Goal: Communication & Community: Share content

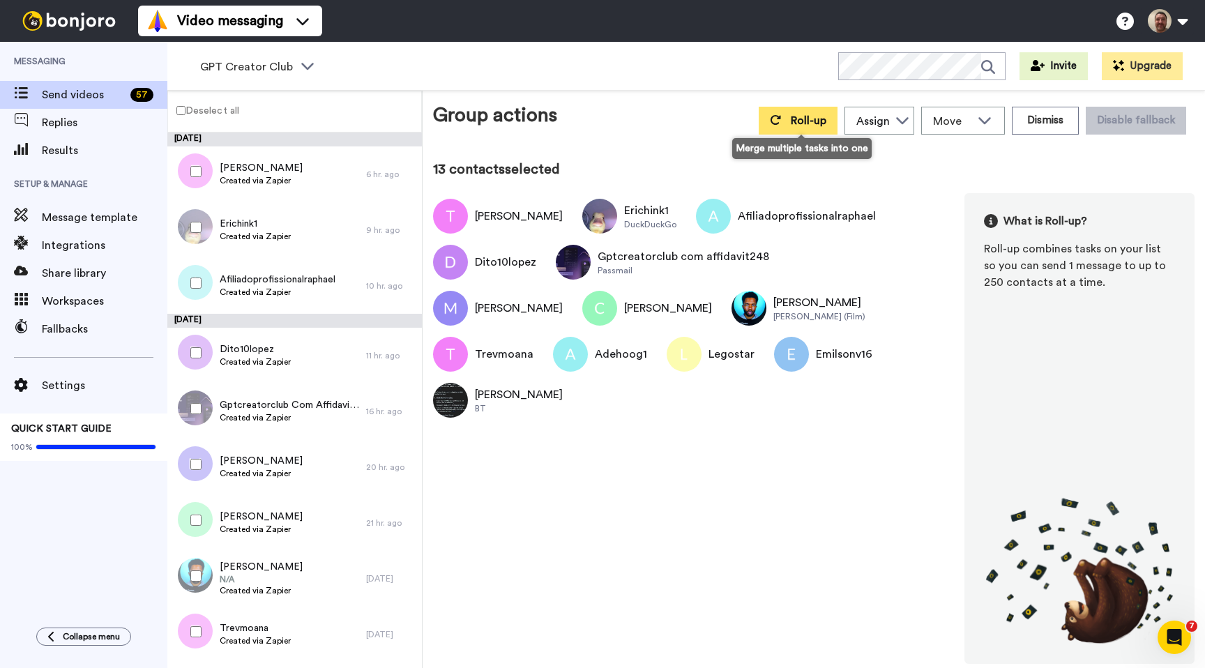
click at [810, 115] on span "Roll-up" at bounding box center [809, 120] width 36 height 11
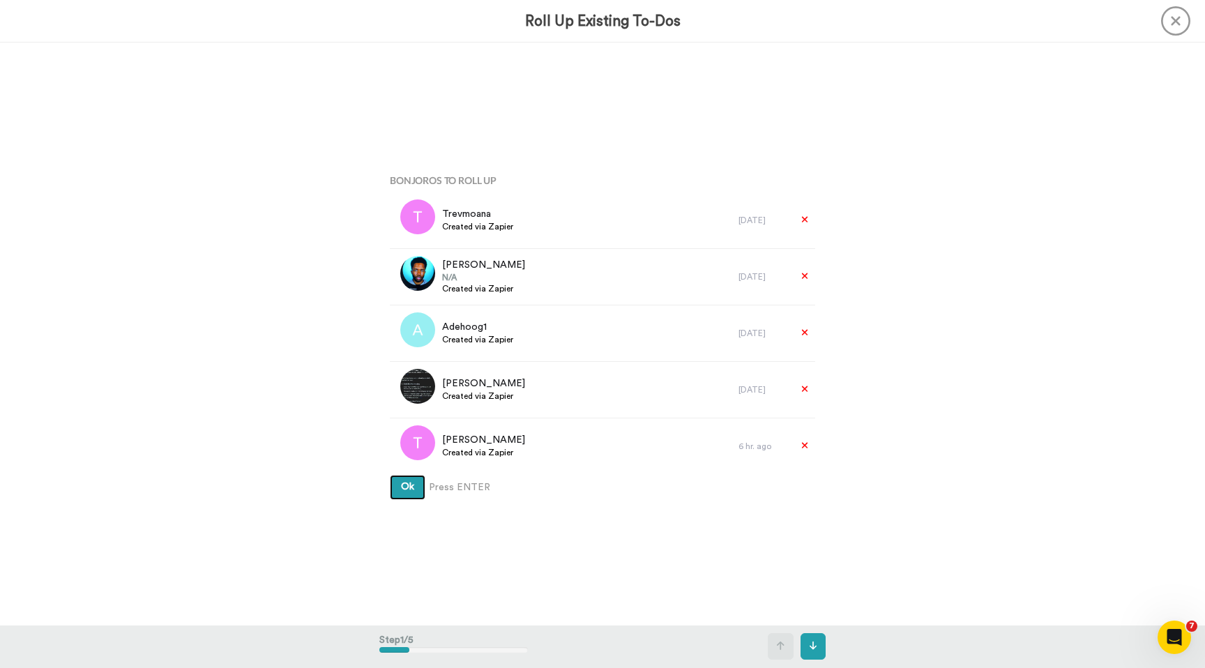
click at [390, 475] on button "Ok" at bounding box center [408, 487] width 36 height 25
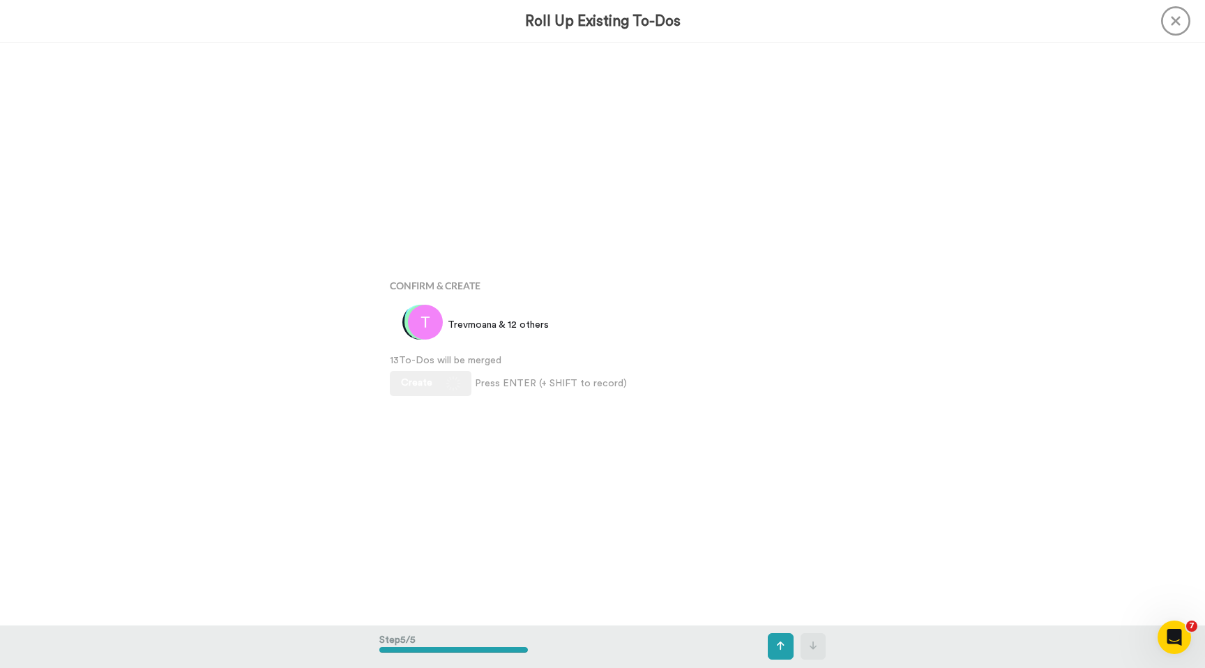
scroll to position [2331, 0]
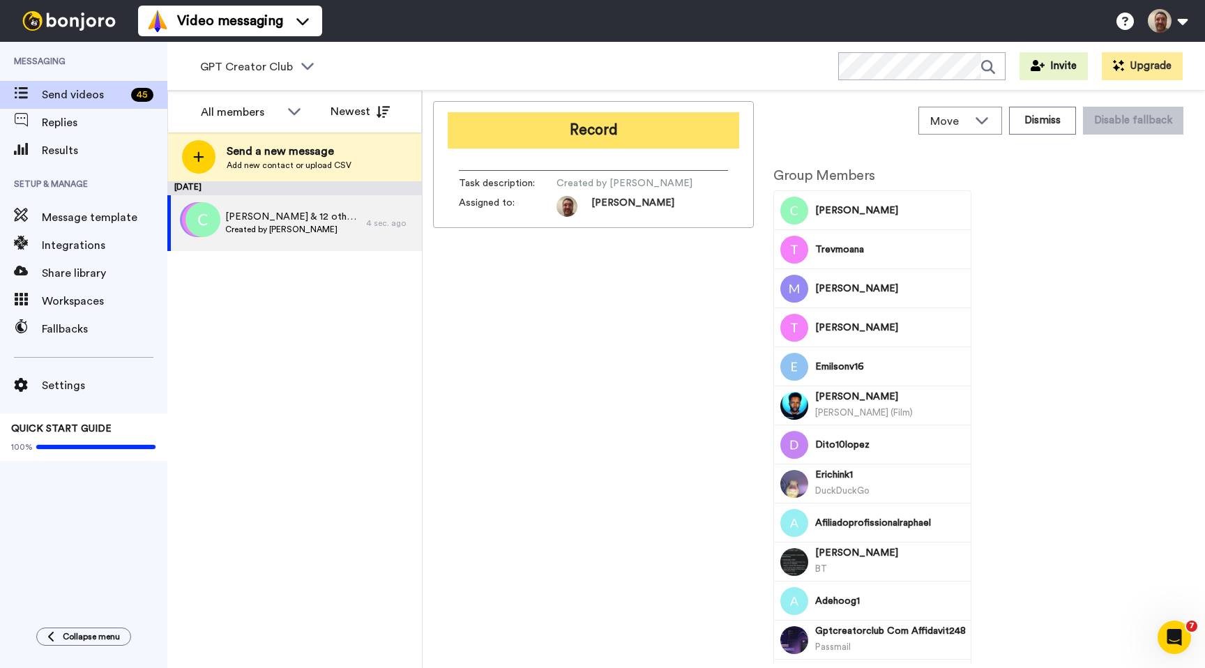
click at [635, 134] on button "Record" at bounding box center [594, 130] width 292 height 36
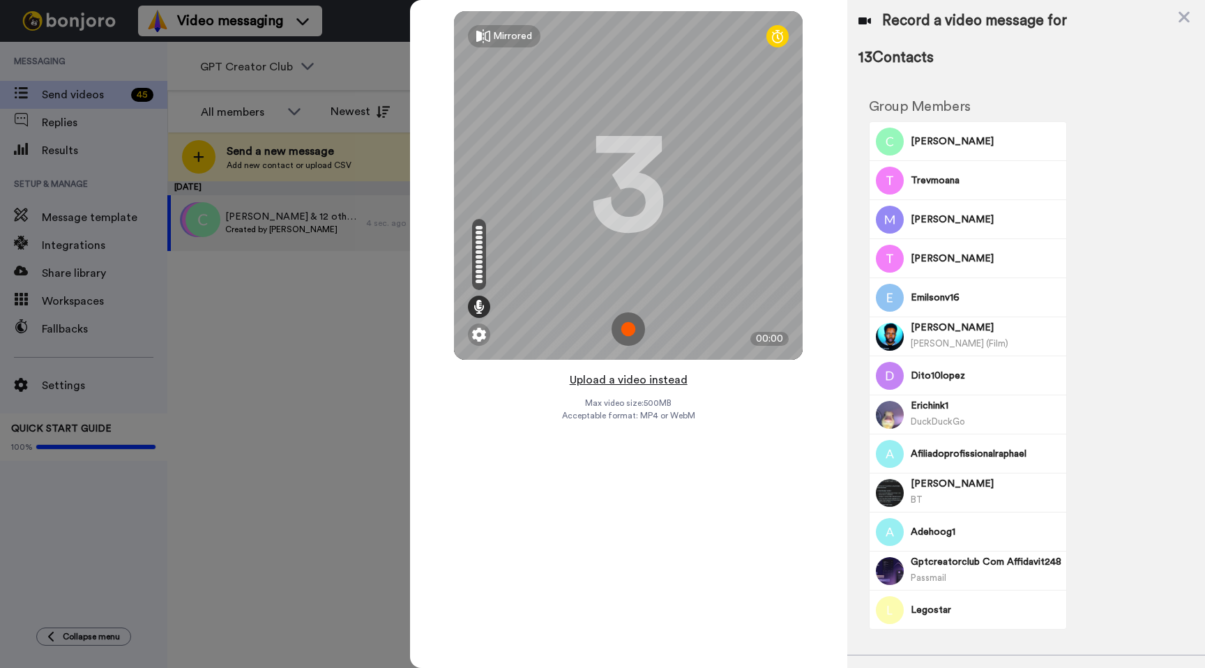
click at [634, 377] on button "Upload a video instead" at bounding box center [629, 380] width 126 height 18
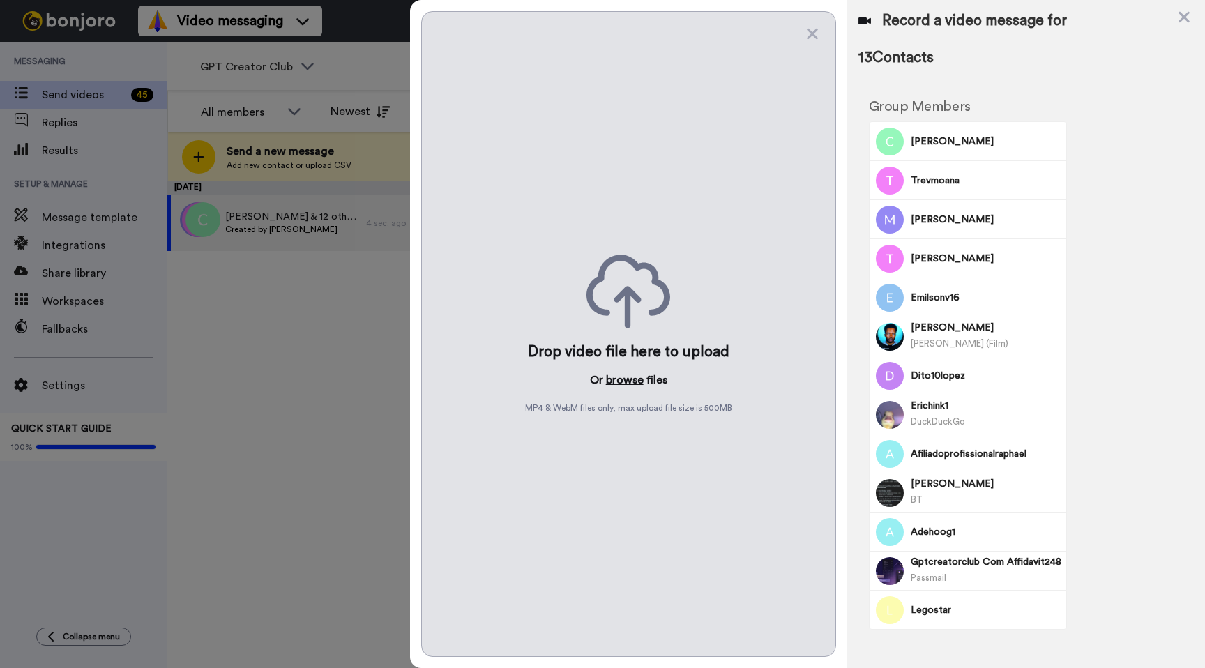
click at [632, 383] on button "browse" at bounding box center [625, 380] width 38 height 17
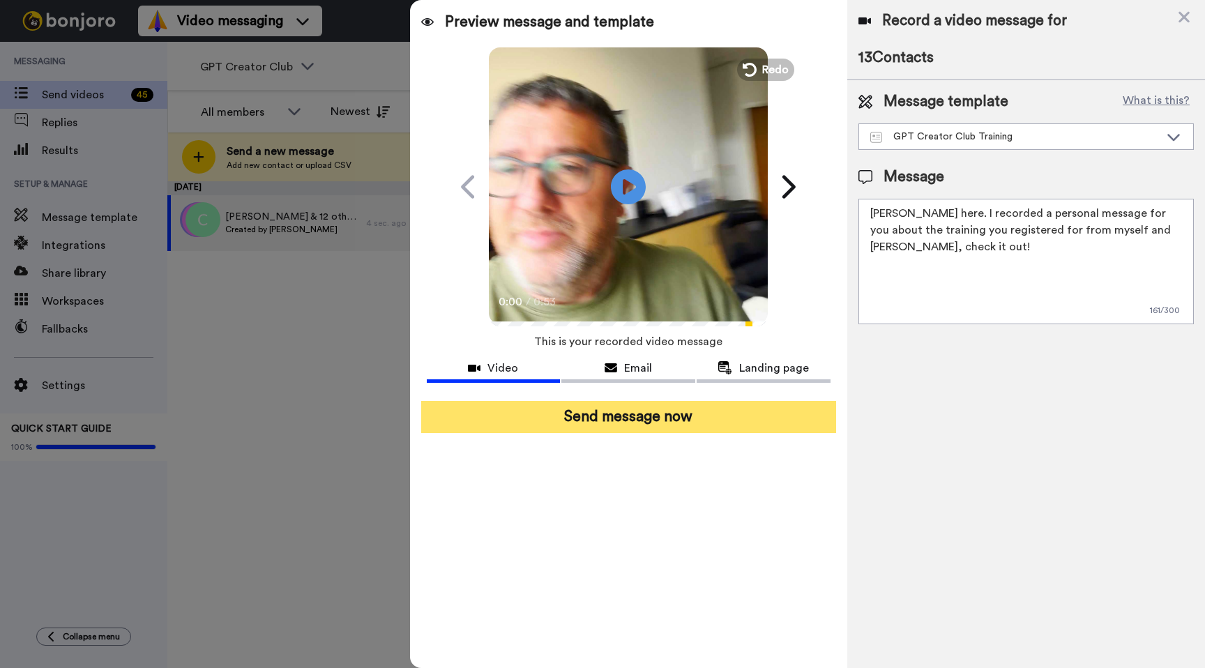
click at [663, 423] on button "Send message now" at bounding box center [628, 417] width 415 height 32
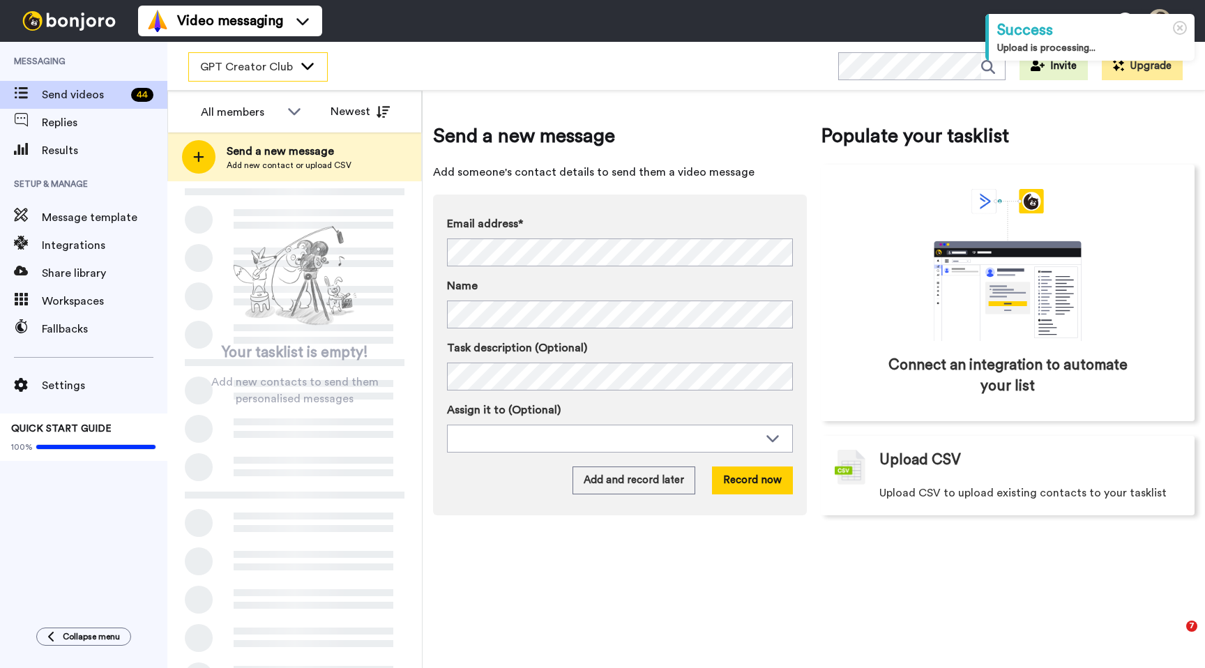
click at [301, 66] on icon at bounding box center [307, 66] width 17 height 14
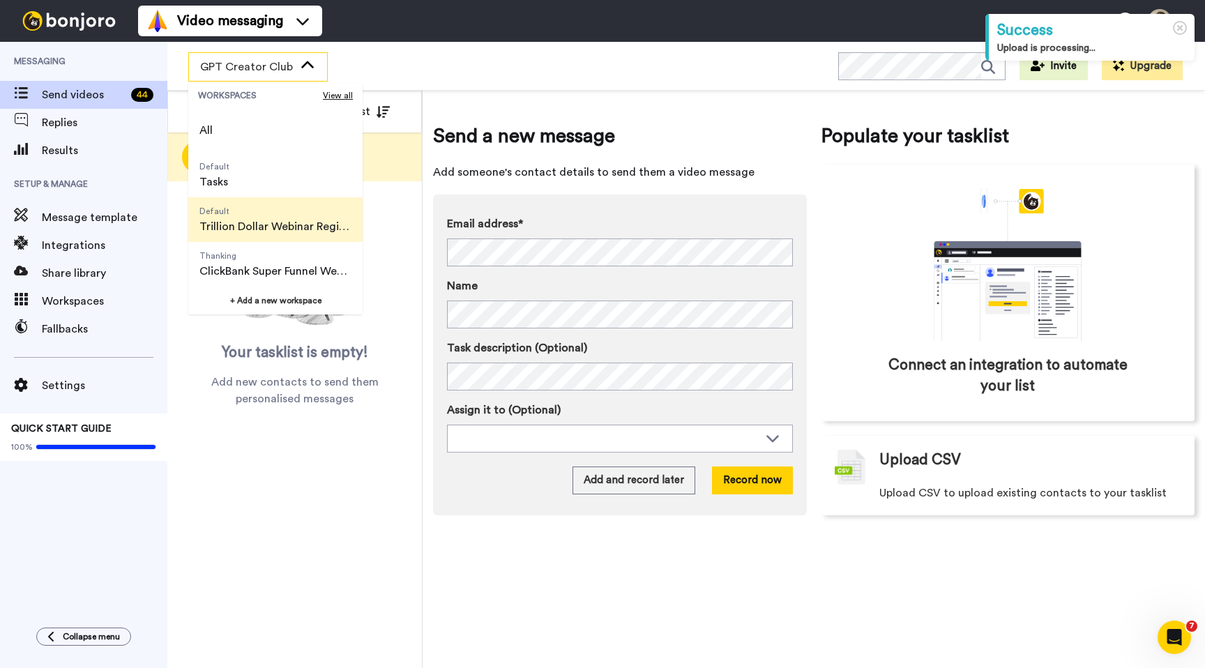
click at [272, 219] on span "Trillion Dollar Webinar Registrants" at bounding box center [275, 226] width 152 height 17
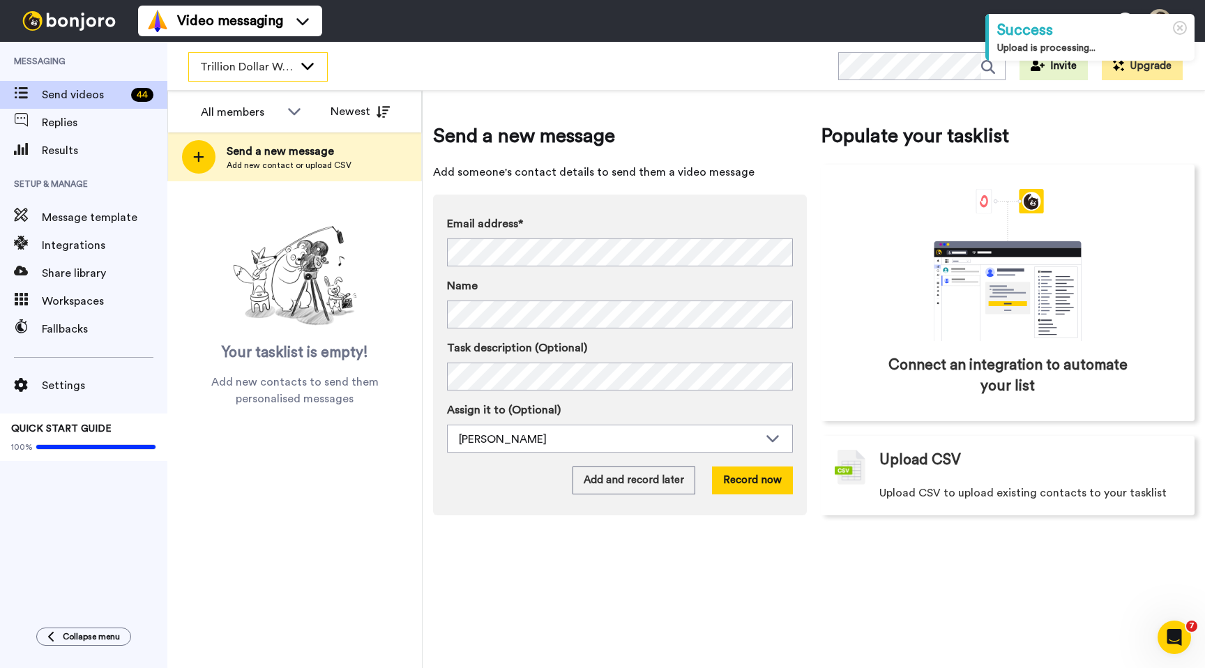
click at [300, 59] on icon at bounding box center [307, 66] width 17 height 14
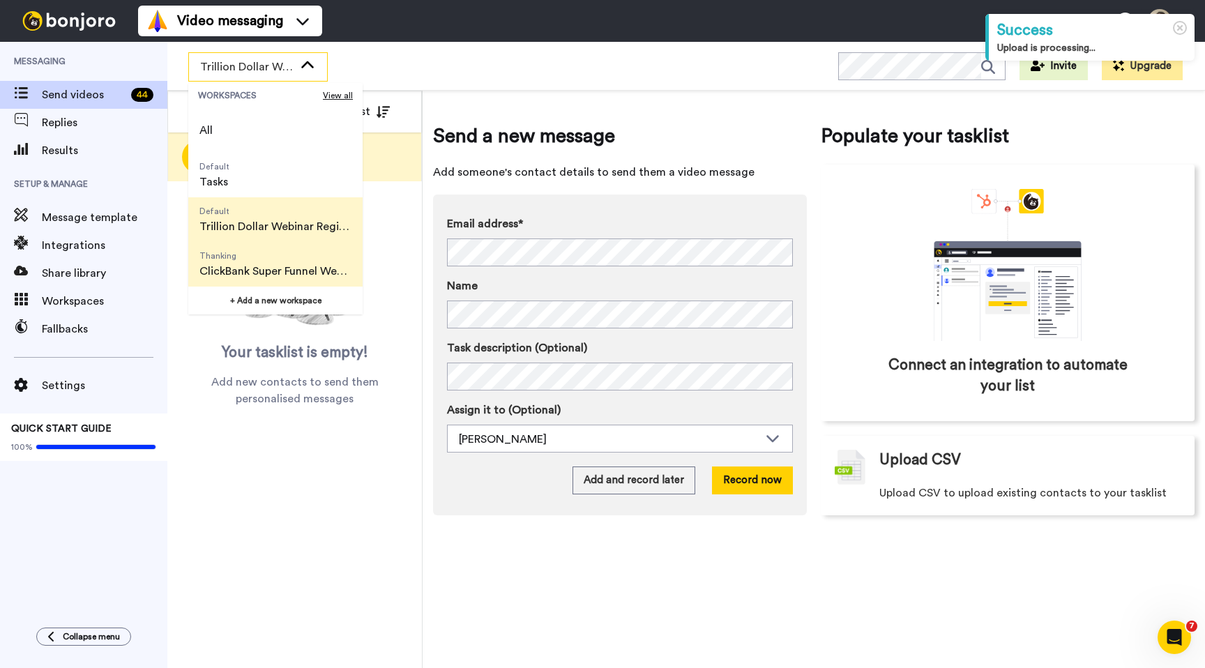
click at [259, 251] on span "Thanking" at bounding box center [275, 255] width 152 height 11
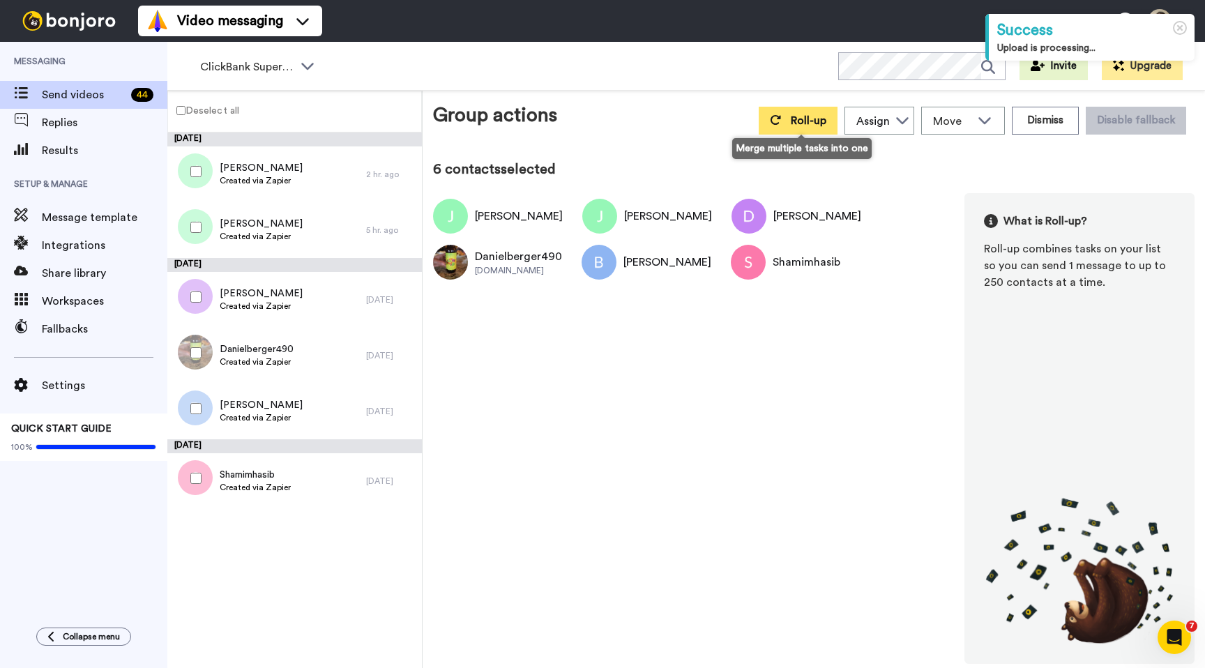
click at [787, 116] on button "Roll-up" at bounding box center [798, 121] width 79 height 28
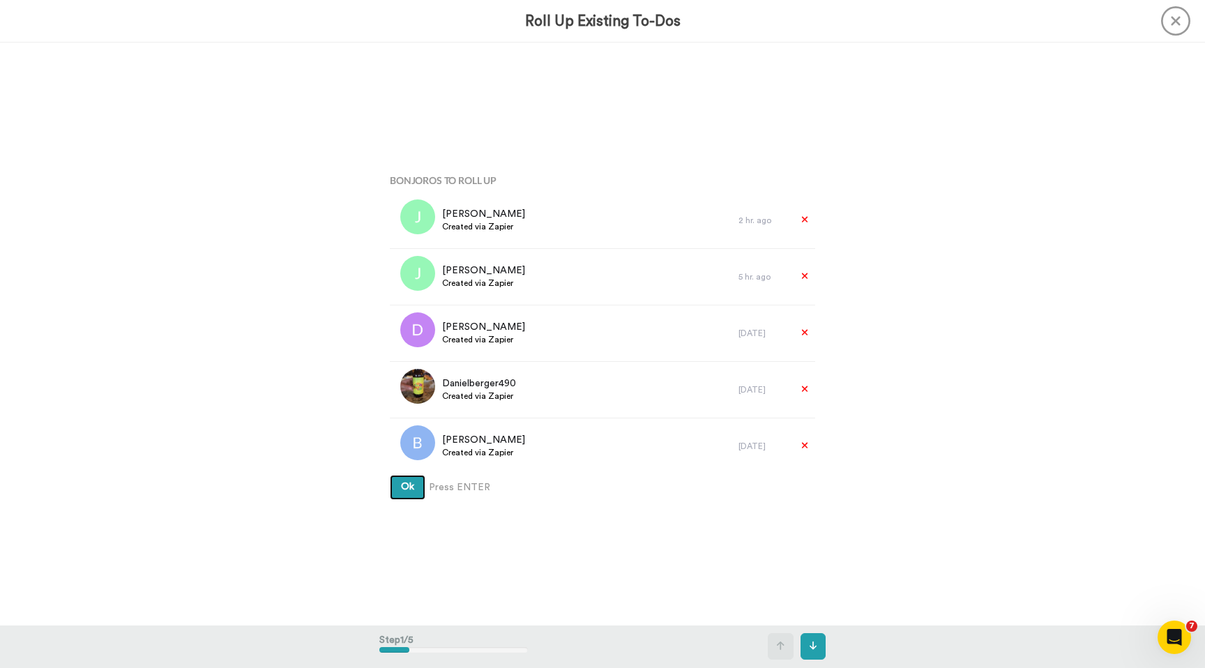
click at [390, 475] on button "Ok" at bounding box center [408, 487] width 36 height 25
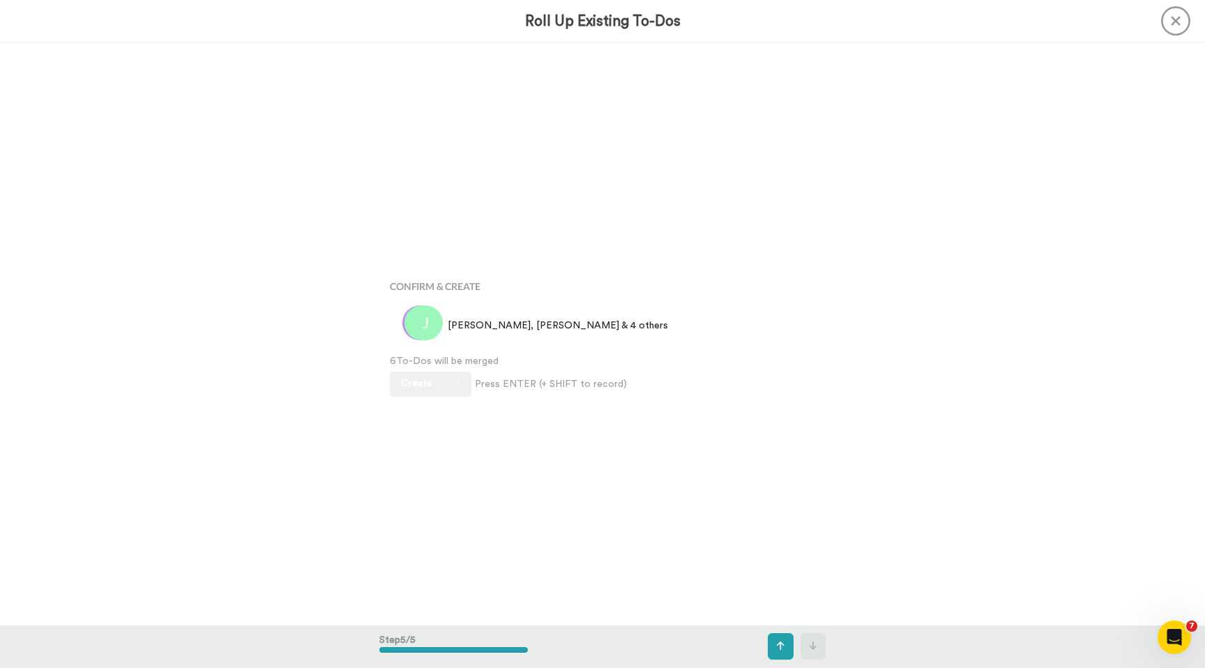
scroll to position [2331, 0]
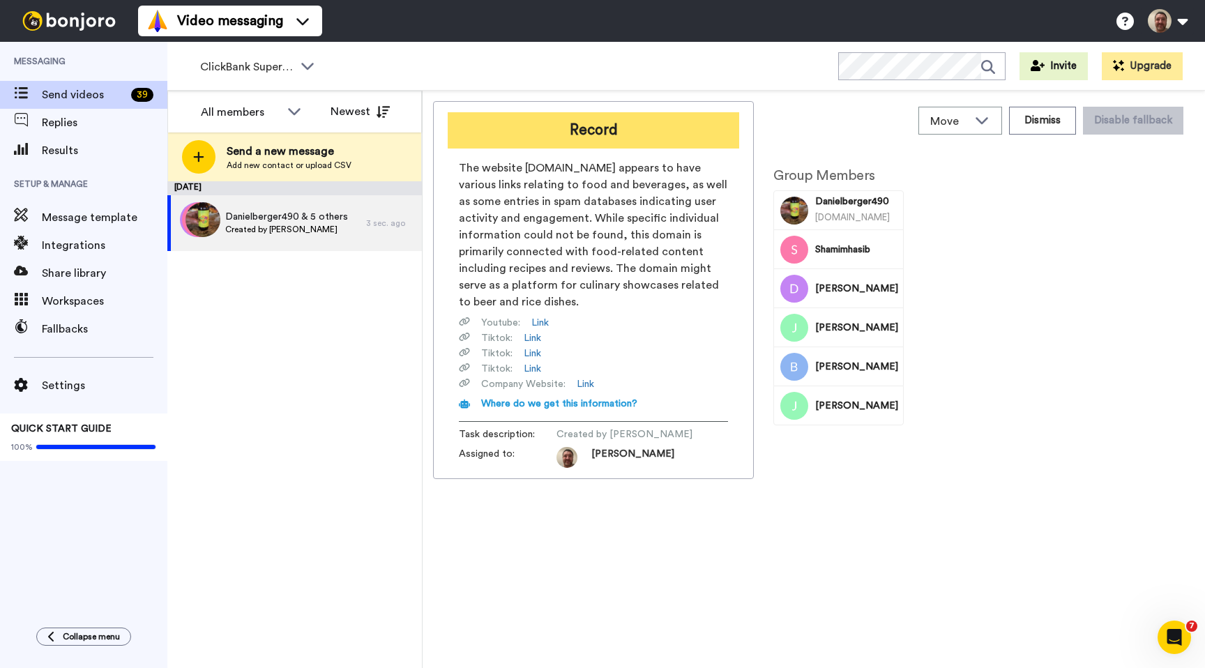
click at [584, 130] on button "Record" at bounding box center [594, 130] width 292 height 36
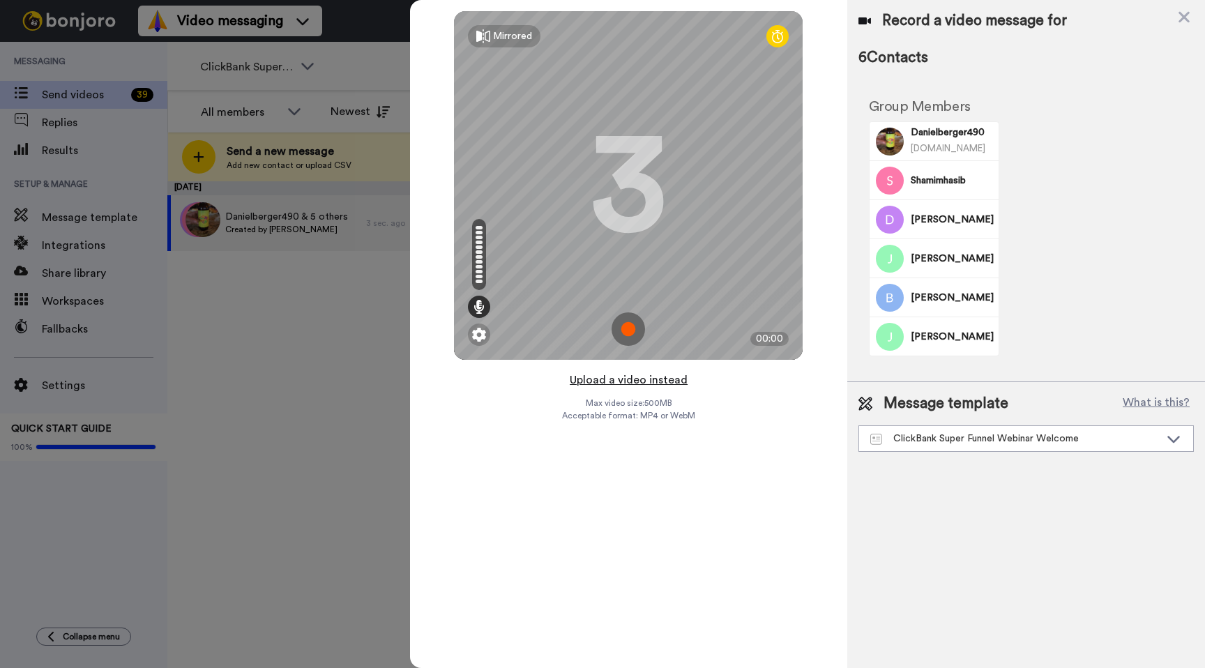
click at [626, 379] on button "Upload a video instead" at bounding box center [629, 380] width 126 height 18
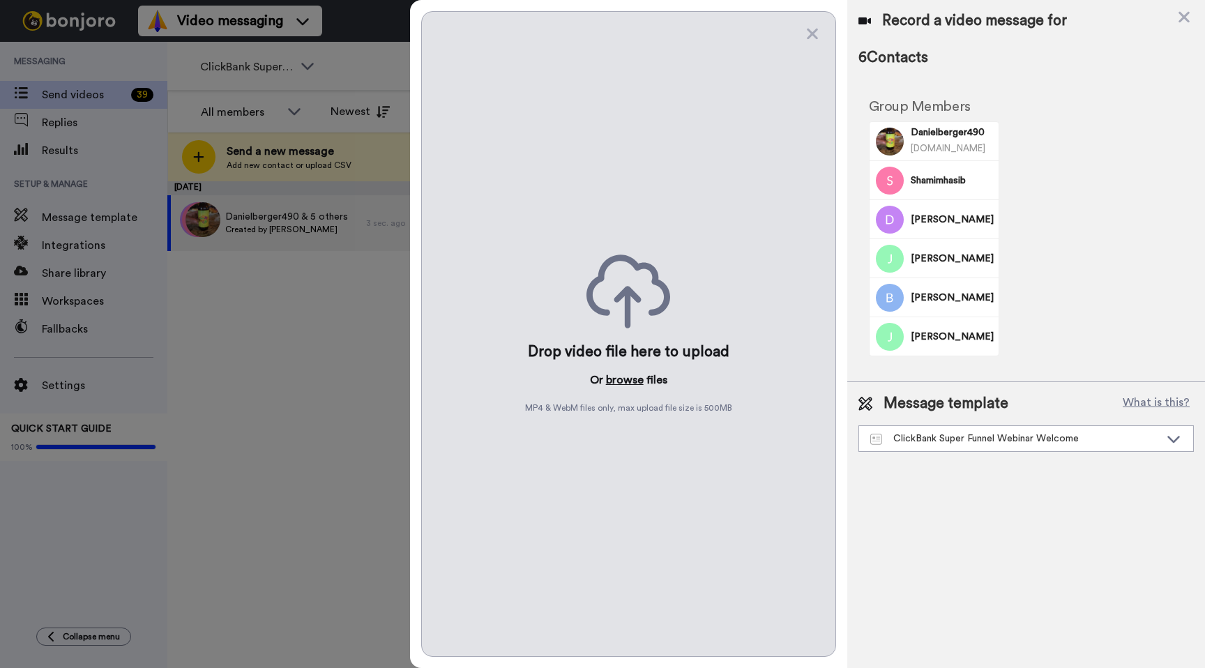
click at [620, 386] on button "browse" at bounding box center [625, 380] width 38 height 17
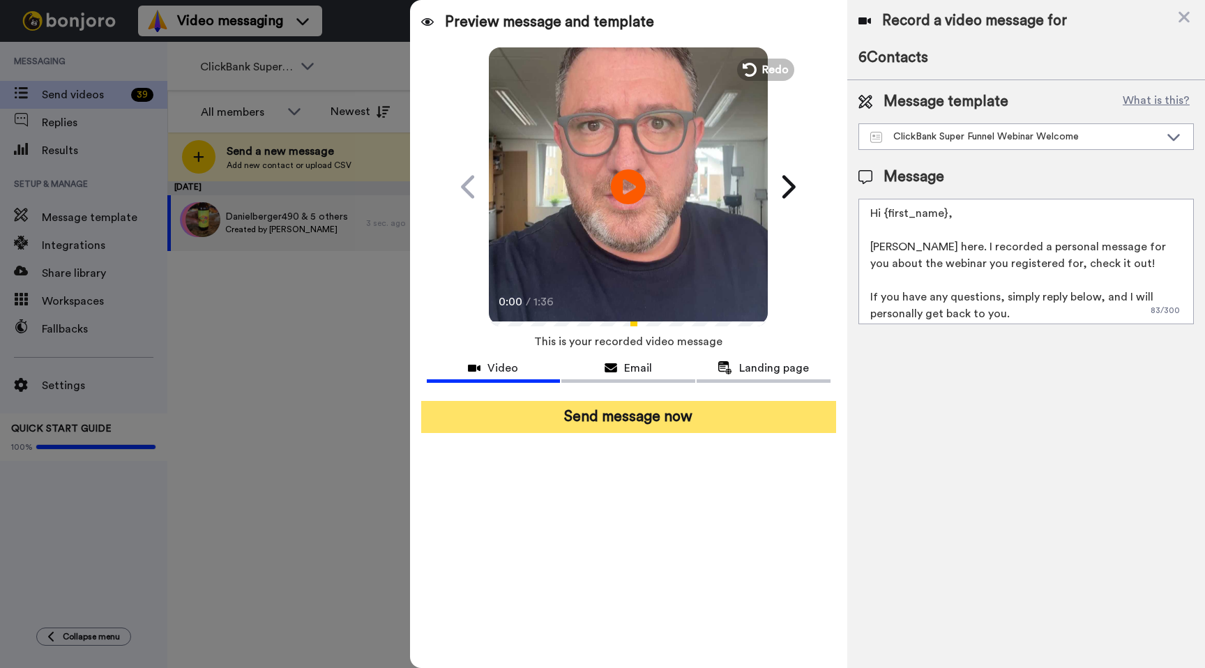
click at [578, 409] on button "Send message now" at bounding box center [628, 417] width 415 height 32
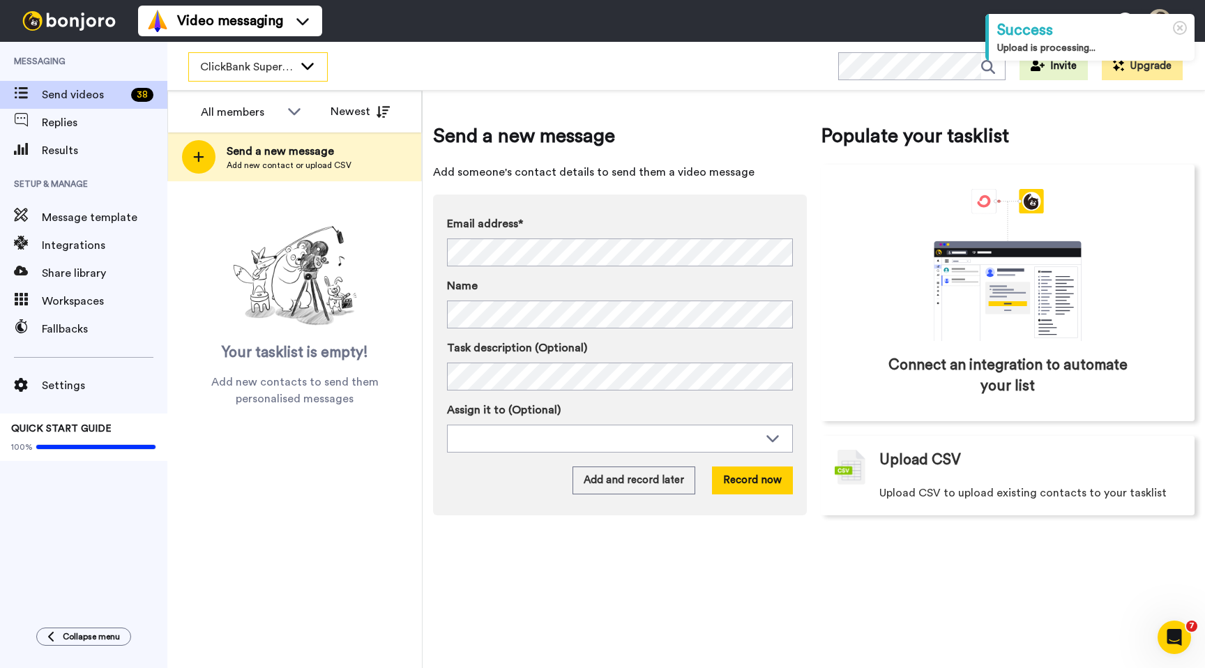
click at [273, 59] on span "ClickBank Super Funnel Webinar Registrants" at bounding box center [246, 67] width 93 height 17
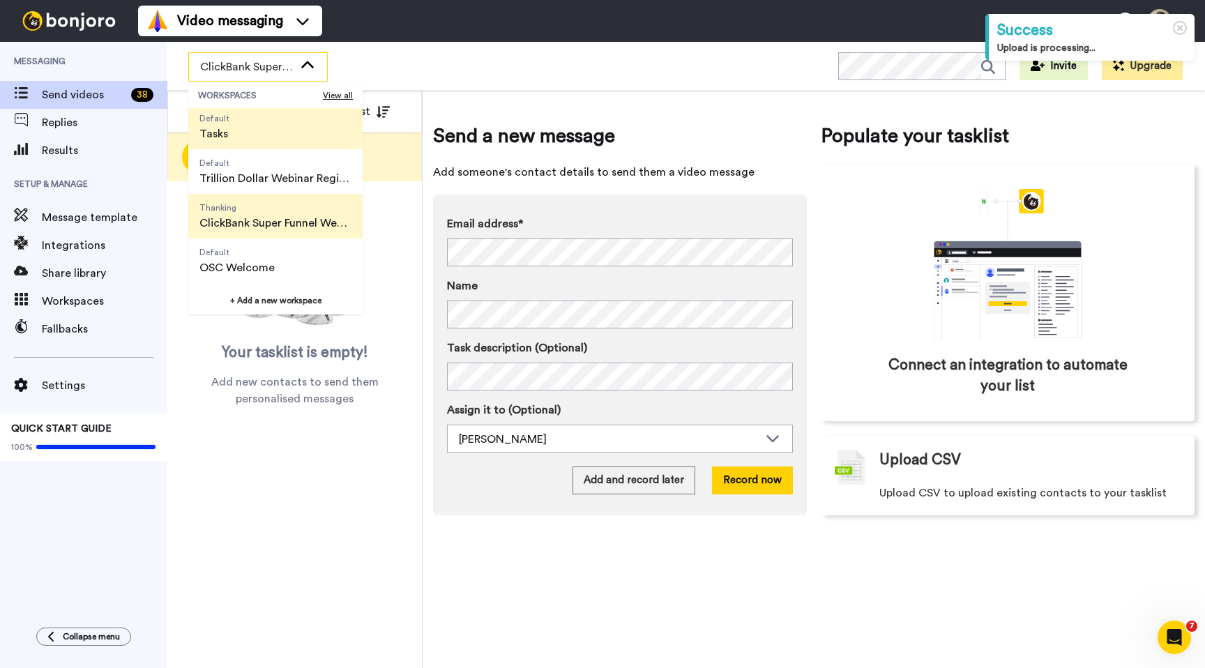
scroll to position [89, 0]
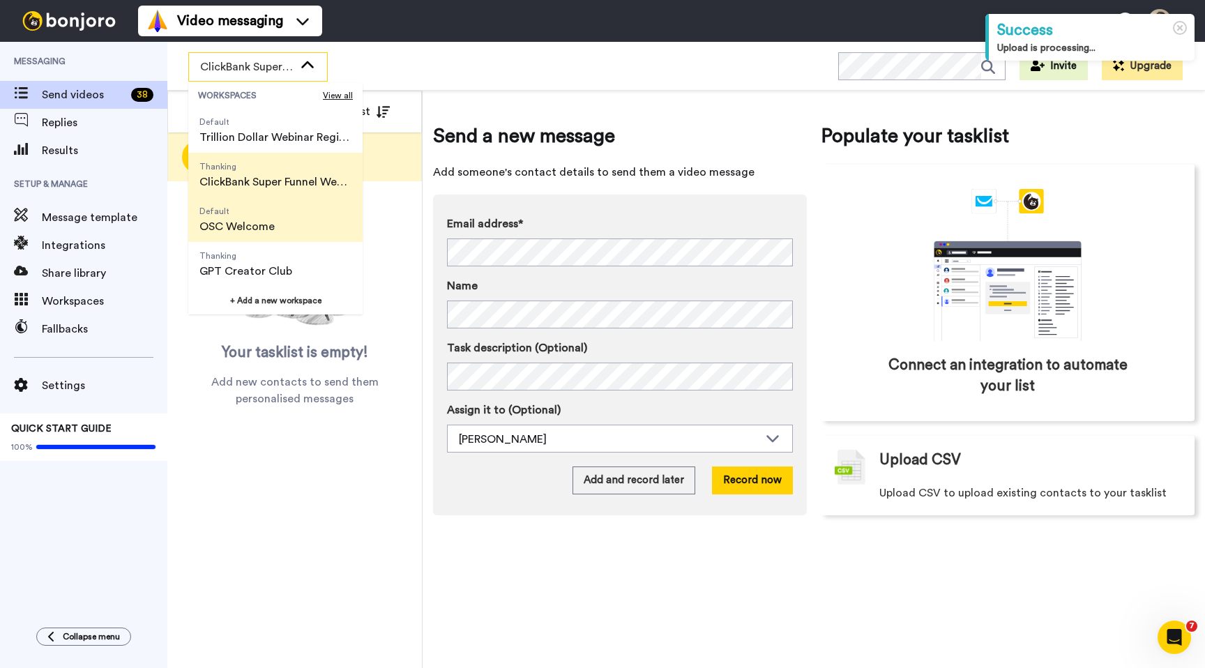
click at [251, 224] on span "OSC Welcome" at bounding box center [236, 226] width 75 height 17
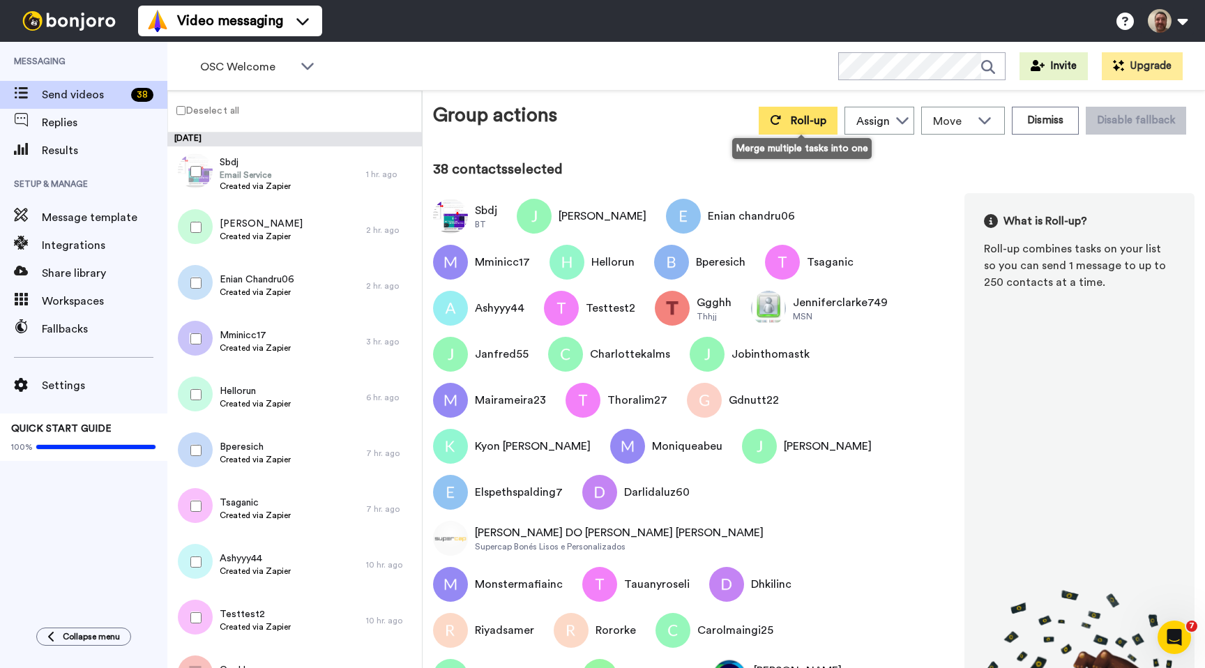
click at [785, 114] on button "Roll-up" at bounding box center [798, 121] width 79 height 28
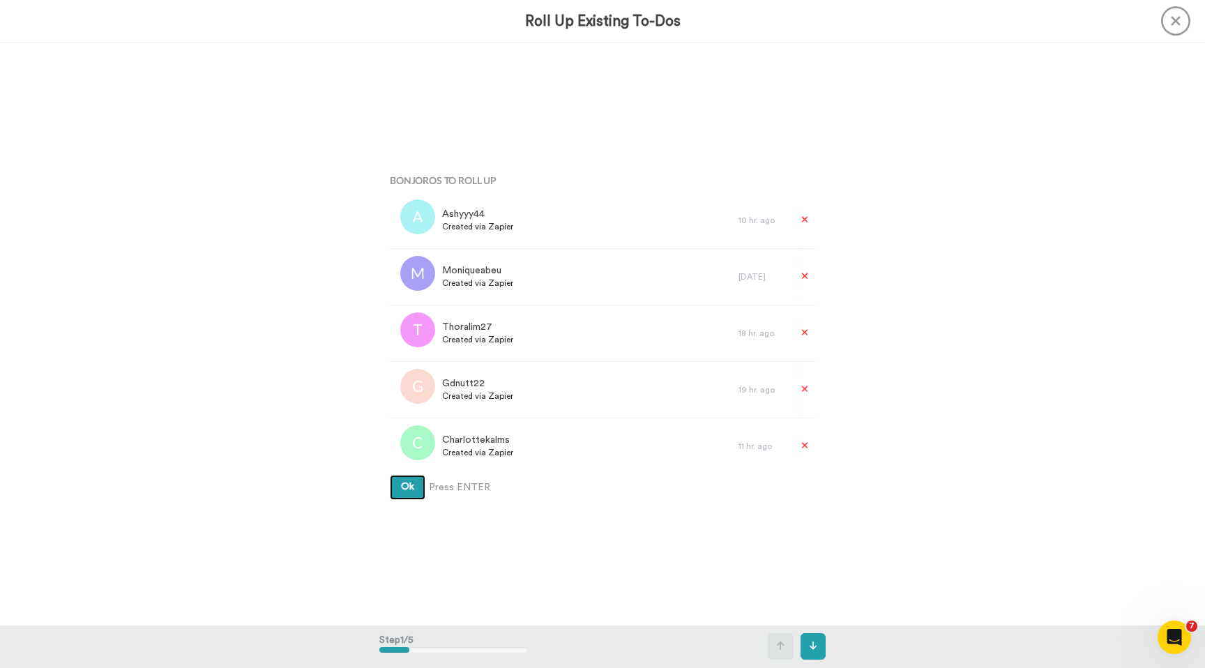
click at [390, 475] on button "Ok" at bounding box center [408, 487] width 36 height 25
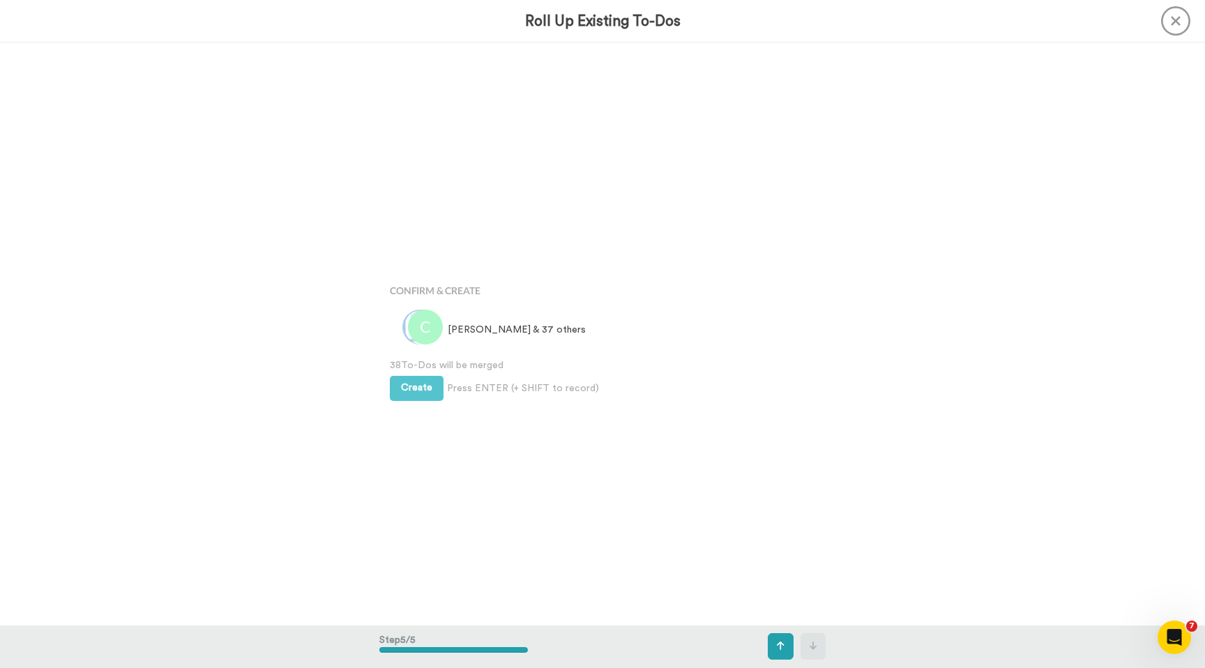
scroll to position [2331, 0]
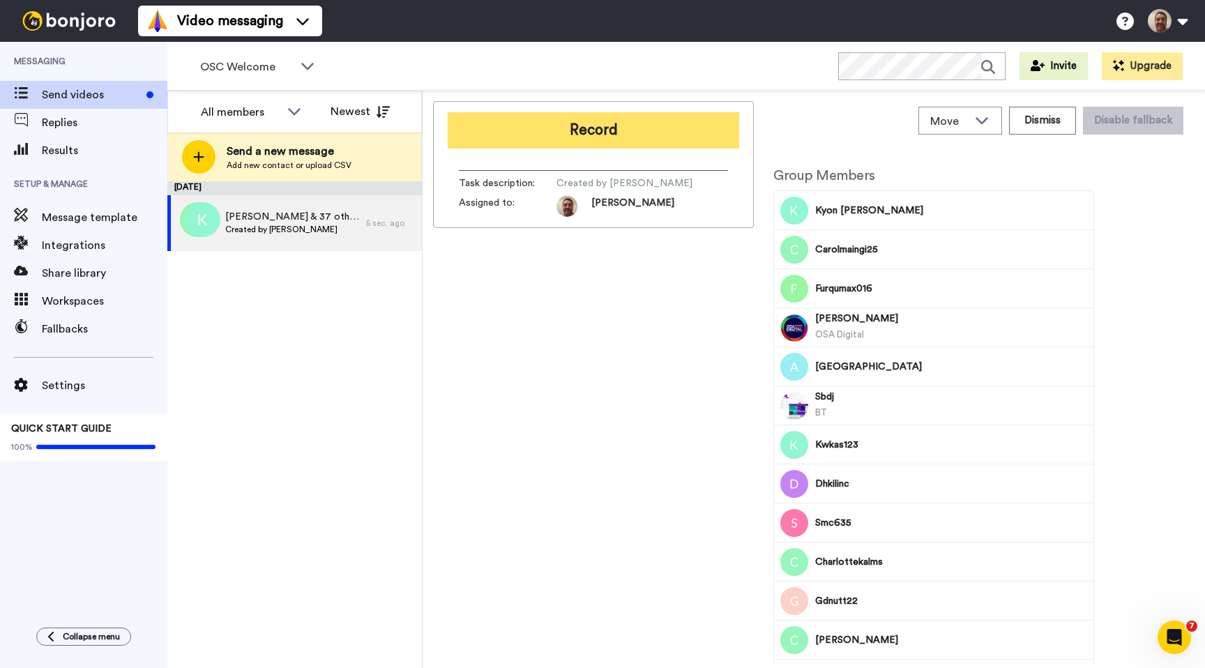
click at [612, 125] on button "Record" at bounding box center [594, 130] width 292 height 36
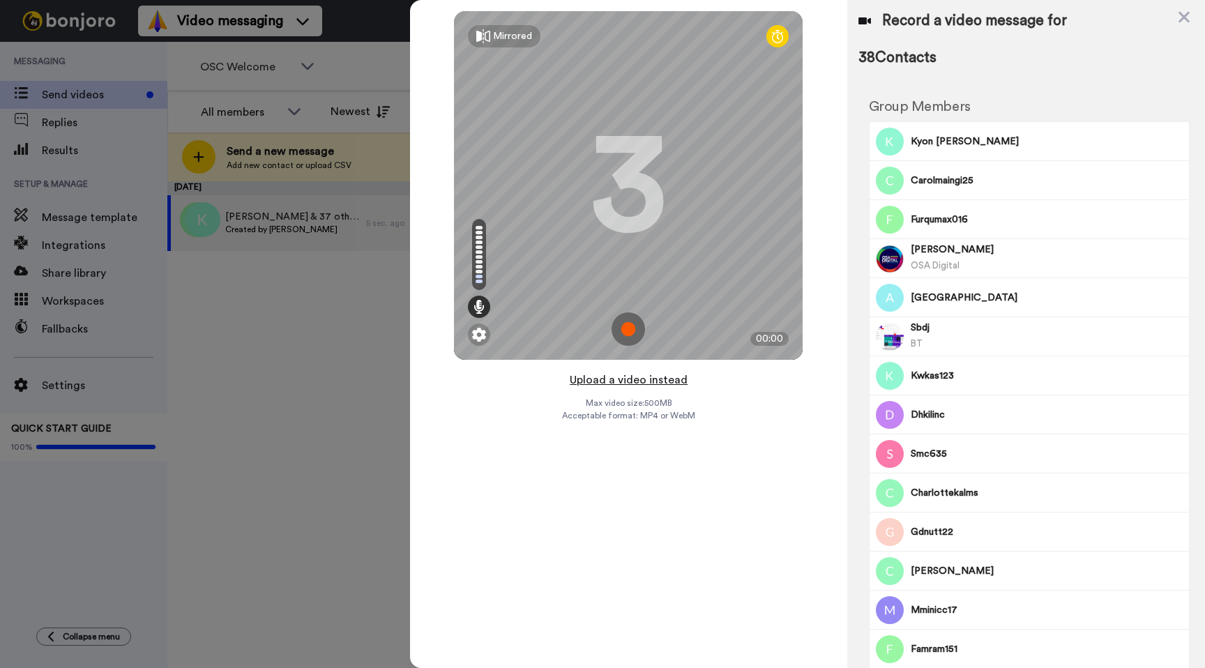
click at [623, 377] on button "Upload a video instead" at bounding box center [629, 380] width 126 height 18
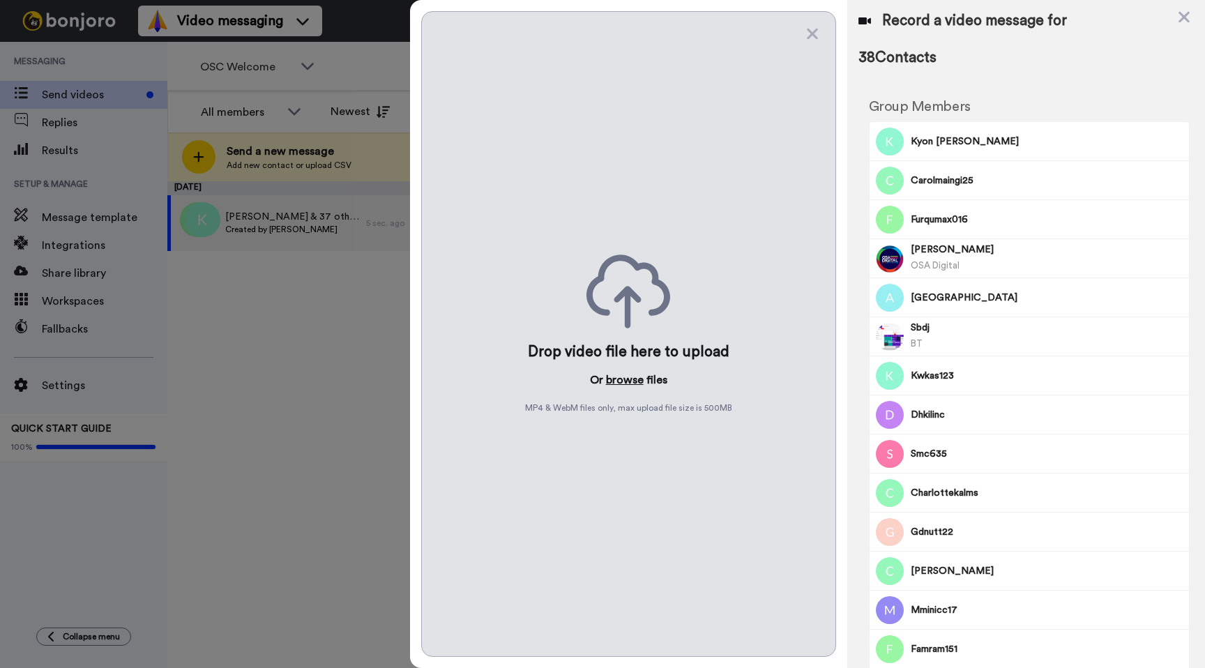
click at [613, 381] on button "browse" at bounding box center [625, 380] width 38 height 17
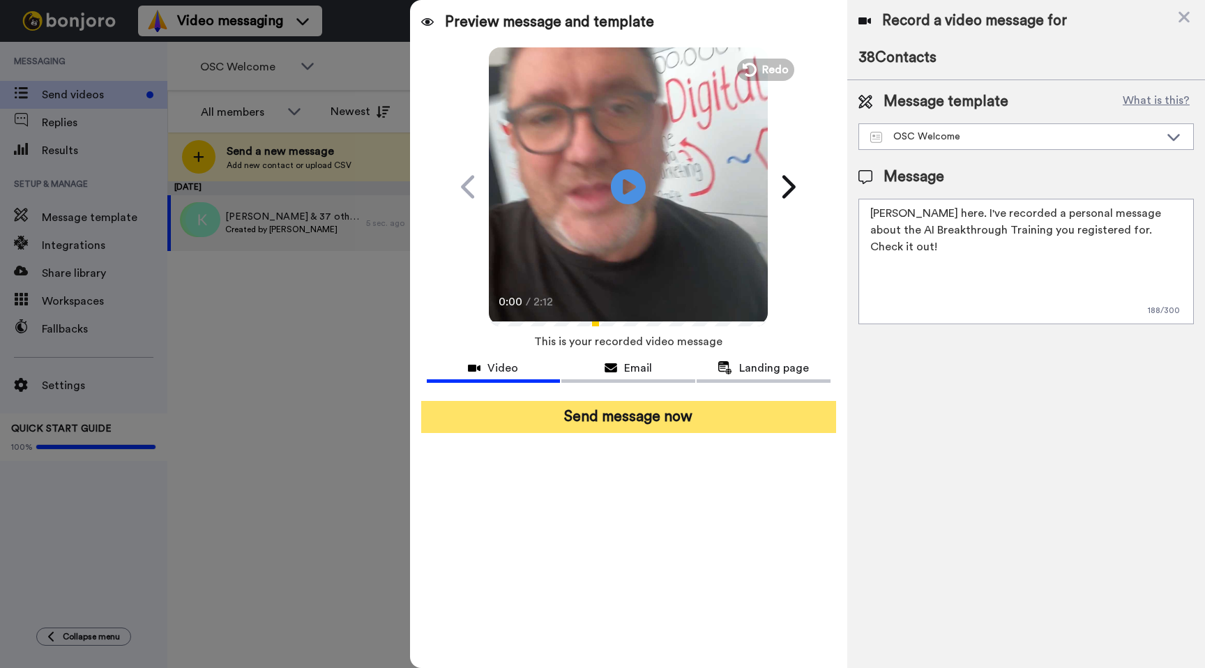
click at [628, 426] on button "Send message now" at bounding box center [628, 417] width 415 height 32
